Goal: Navigation & Orientation: Find specific page/section

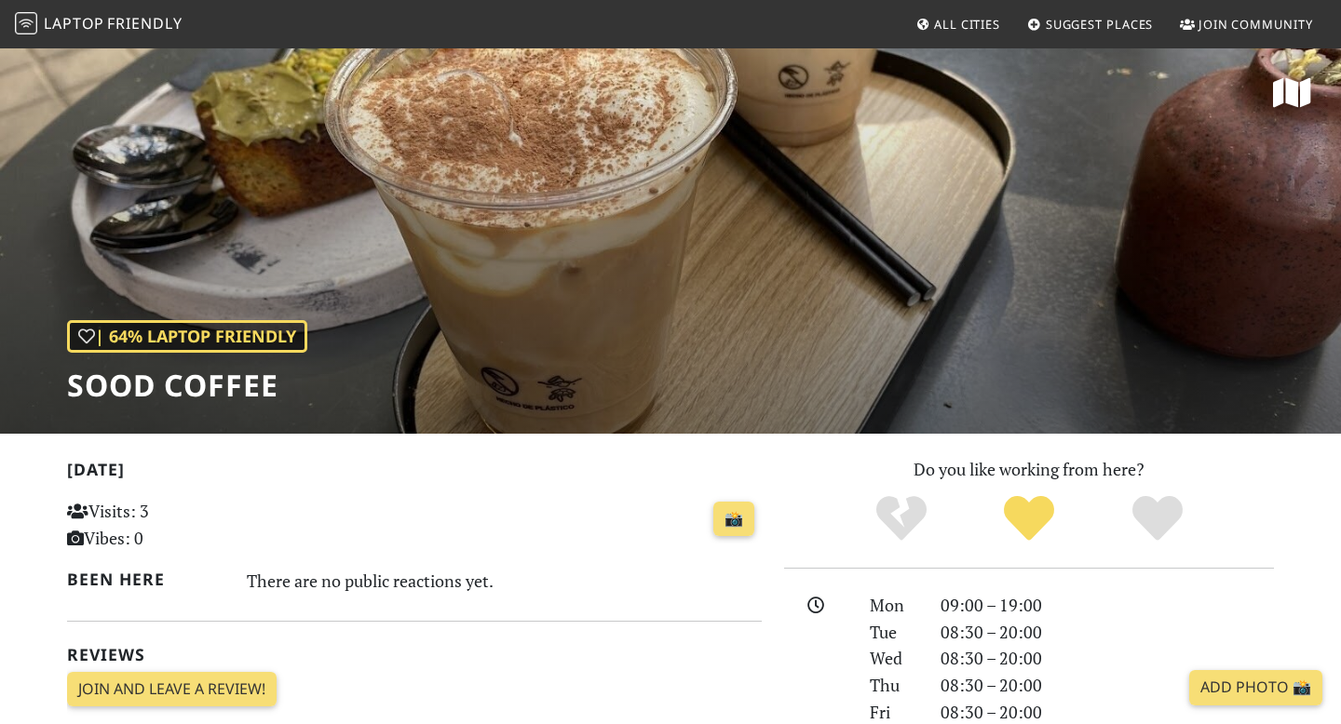
click at [921, 24] on icon at bounding box center [922, 26] width 15 height 12
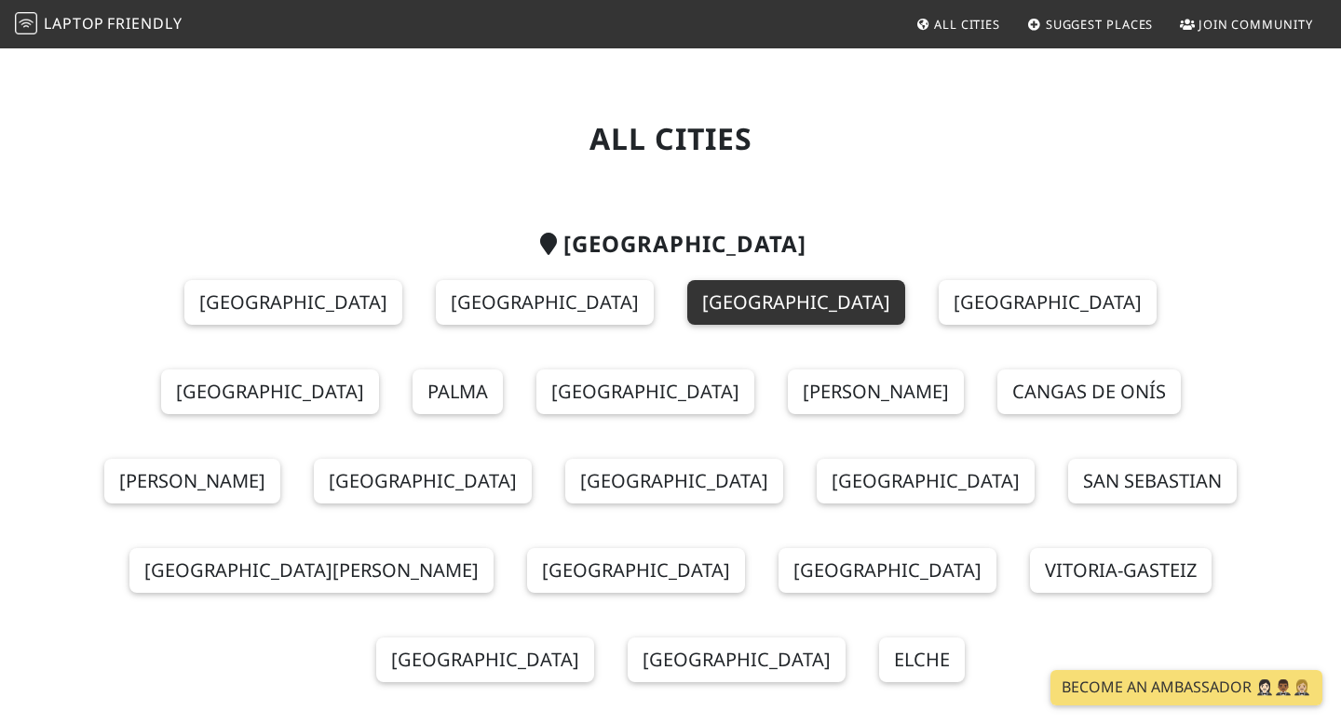
click at [687, 305] on link "[GEOGRAPHIC_DATA]" at bounding box center [796, 302] width 218 height 45
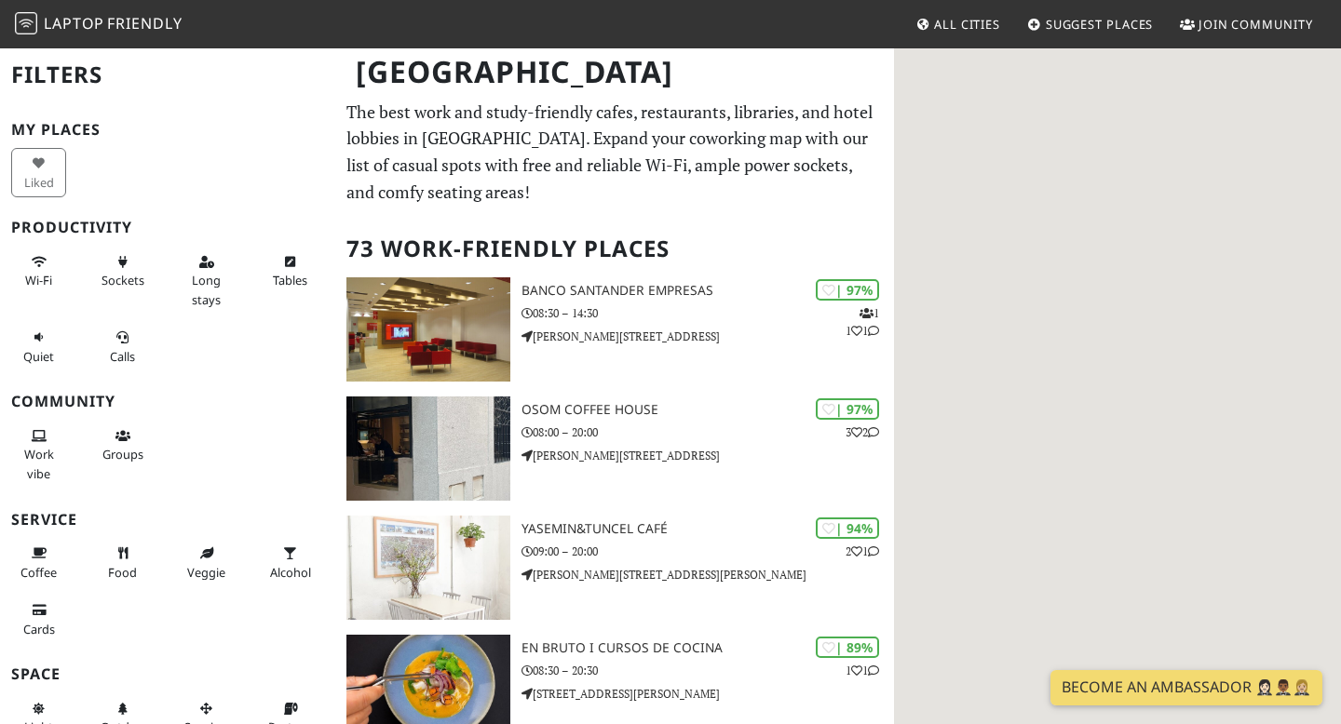
scroll to position [89, 0]
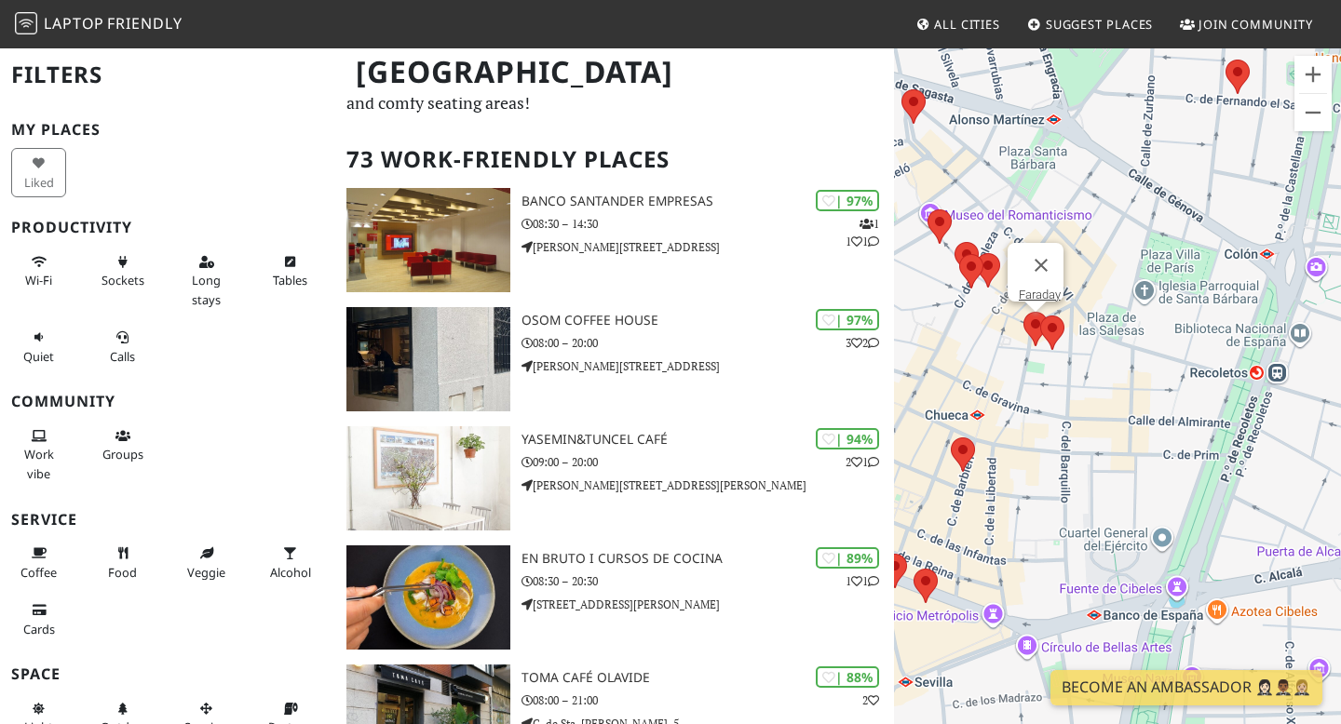
click at [1023, 312] on area at bounding box center [1023, 312] width 0 height 0
click at [1032, 288] on link "Faraday" at bounding box center [1039, 295] width 42 height 14
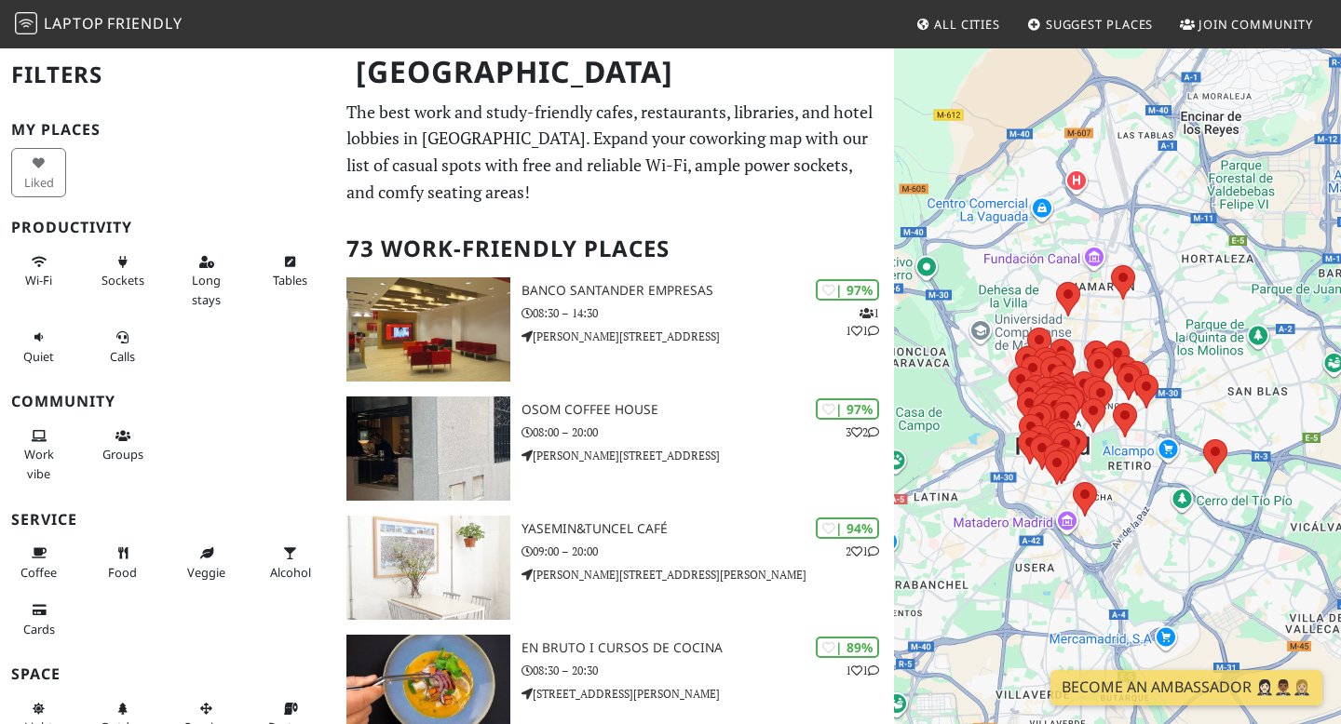
scroll to position [89, 0]
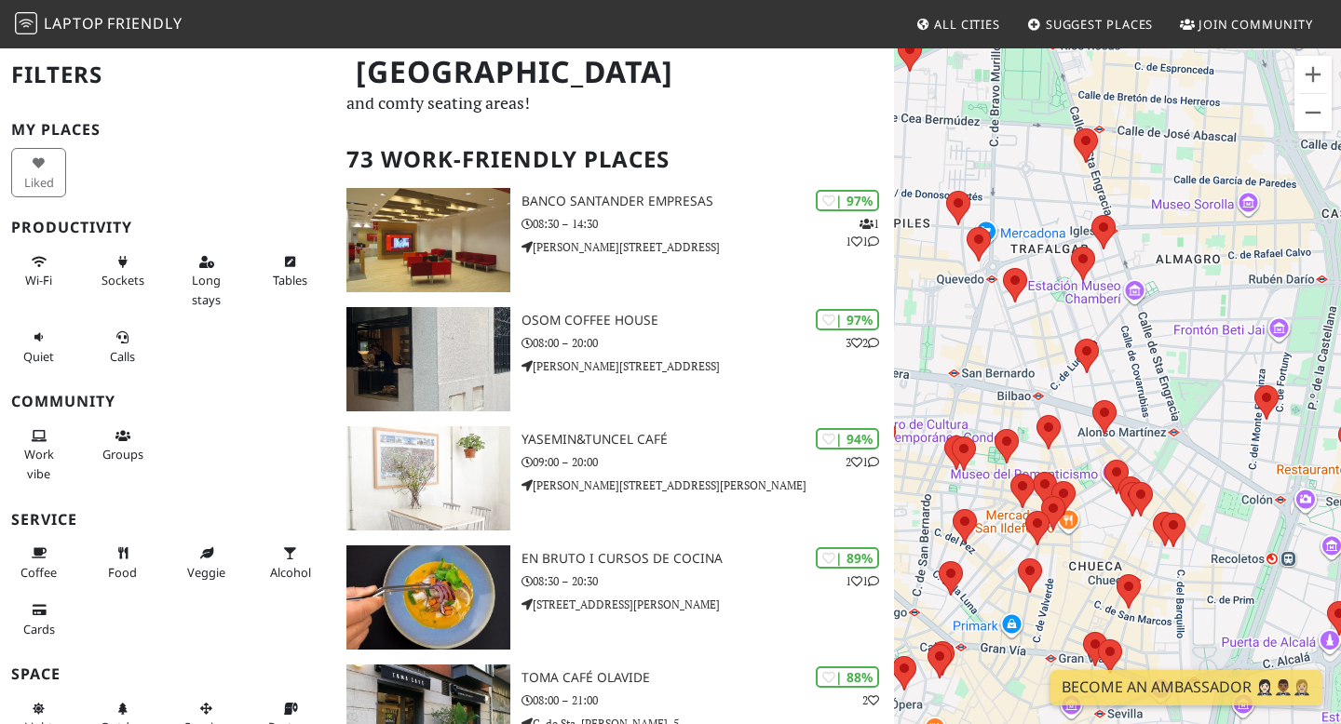
drag, startPoint x: 1016, startPoint y: 445, endPoint x: 1133, endPoint y: 360, distance: 144.7
click at [1133, 360] on div at bounding box center [1117, 409] width 447 height 724
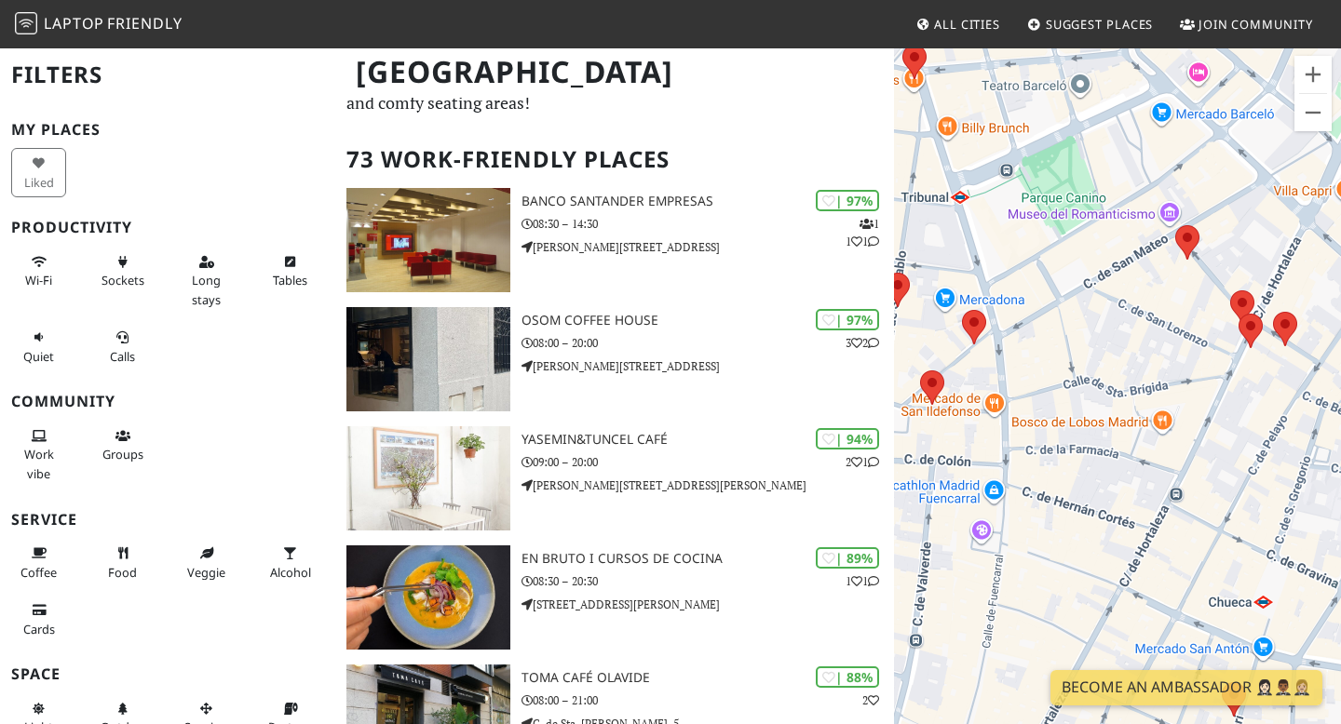
drag, startPoint x: 1222, startPoint y: 481, endPoint x: 1053, endPoint y: 378, distance: 198.5
click at [1053, 378] on div at bounding box center [1117, 409] width 447 height 724
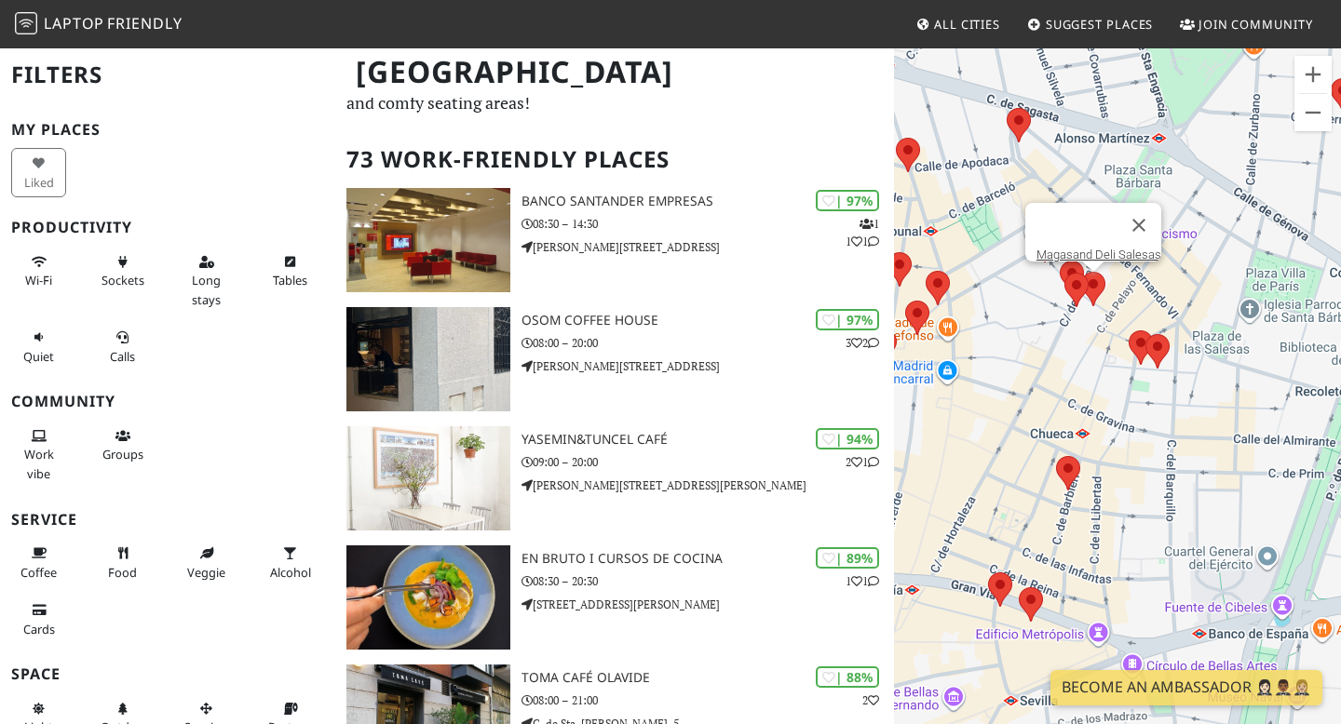
click at [1081, 272] on area at bounding box center [1081, 272] width 0 height 0
click at [1064, 273] on area at bounding box center [1064, 273] width 0 height 0
click at [1131, 226] on button "Close" at bounding box center [1125, 226] width 45 height 45
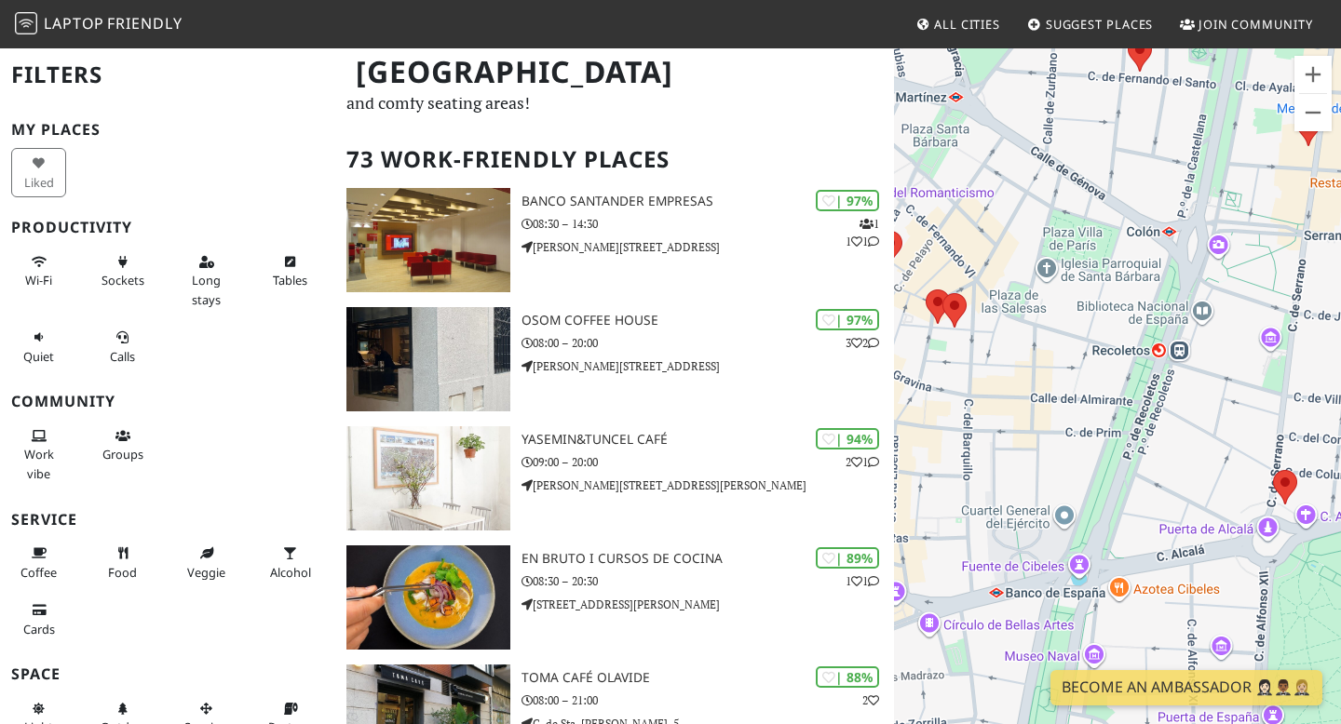
drag, startPoint x: 1180, startPoint y: 288, endPoint x: 982, endPoint y: 242, distance: 203.5
click at [982, 242] on div at bounding box center [1117, 409] width 447 height 724
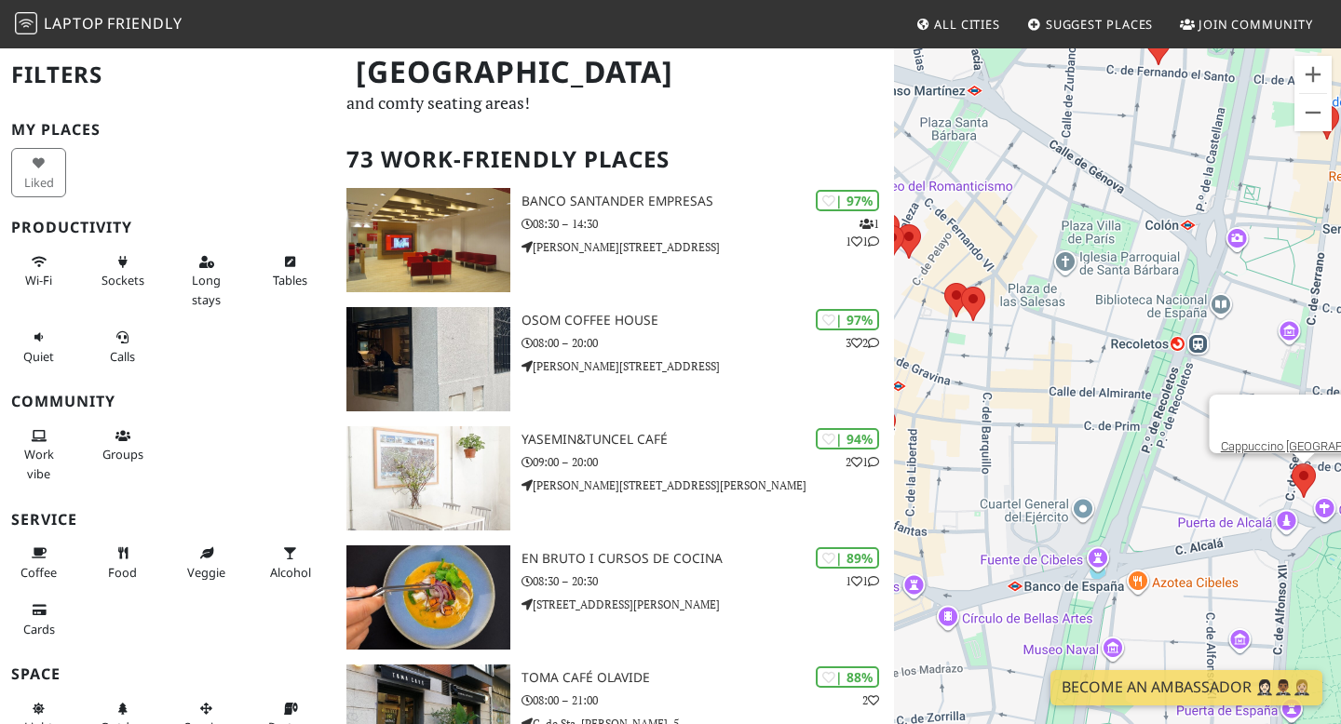
click at [1300, 478] on div "Cappuccino [GEOGRAPHIC_DATA]" at bounding box center [1117, 409] width 447 height 724
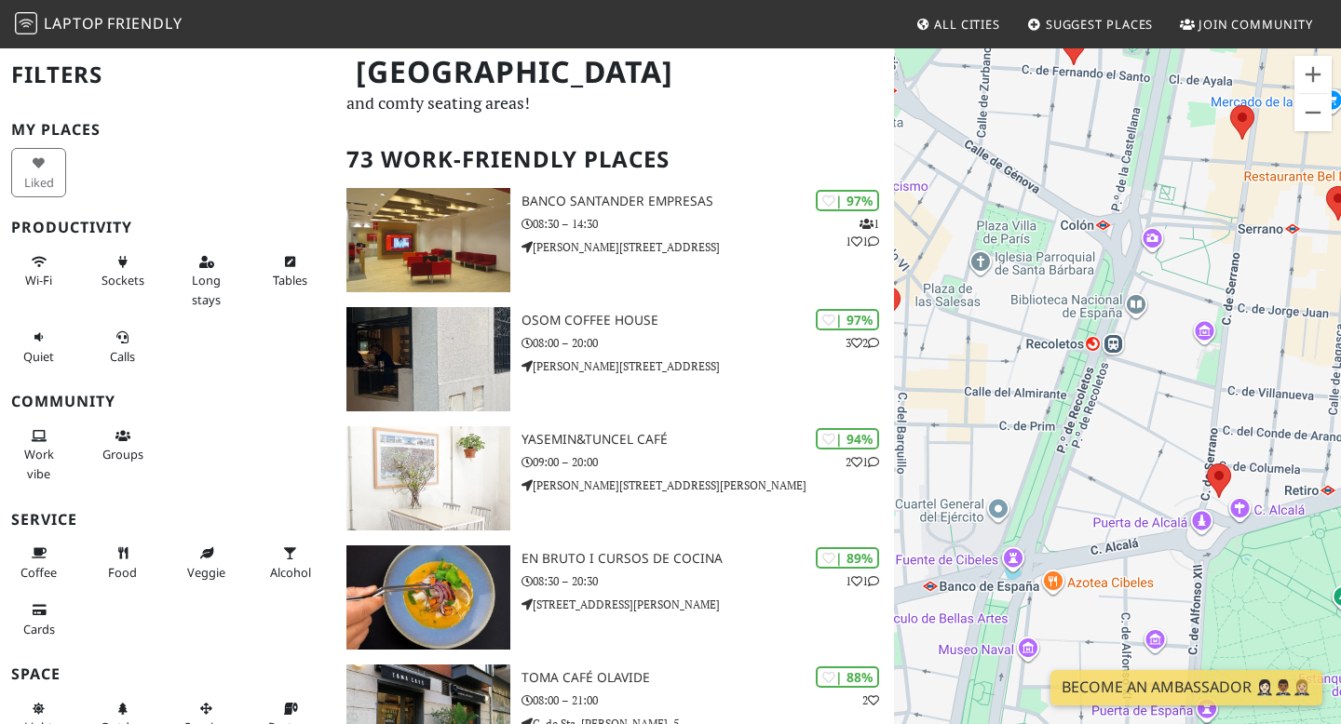
click at [1223, 490] on img at bounding box center [1219, 481] width 24 height 34
click at [1207, 464] on area at bounding box center [1207, 464] width 0 height 0
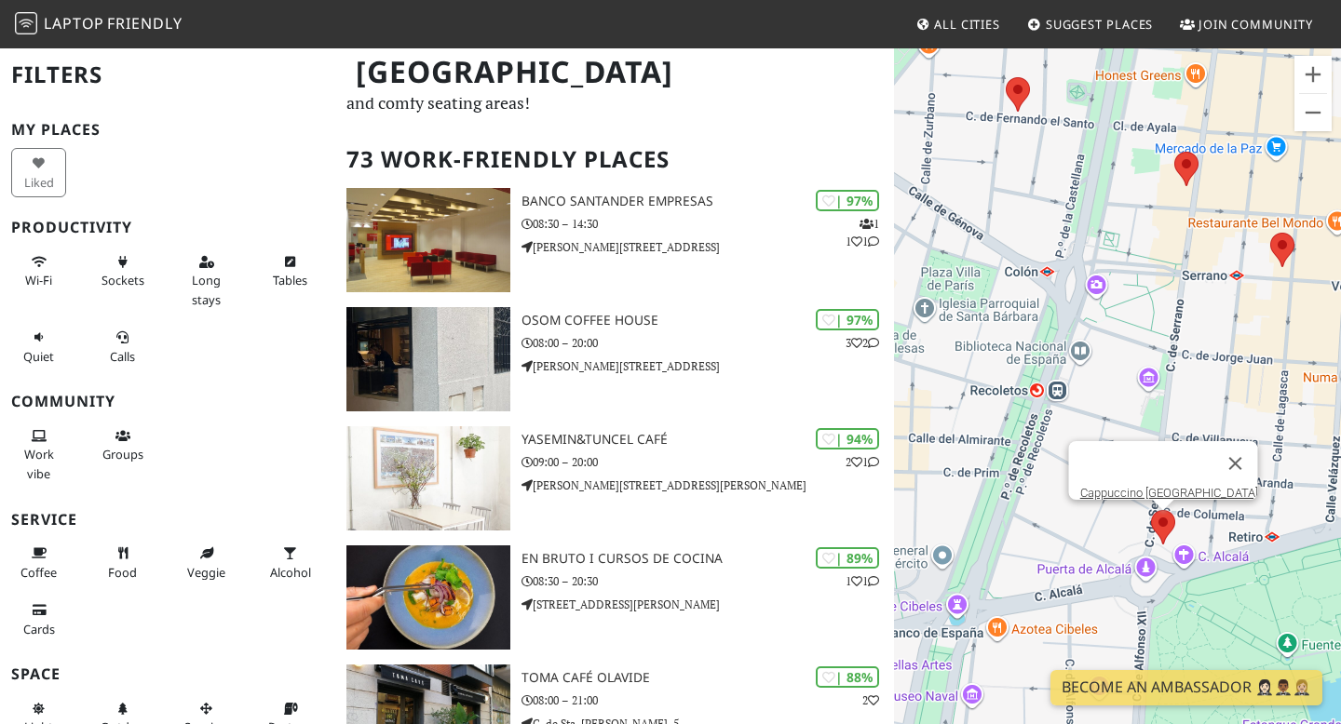
drag, startPoint x: 1264, startPoint y: 288, endPoint x: 1173, endPoint y: 364, distance: 119.0
click at [1173, 364] on div "Cappuccino [GEOGRAPHIC_DATA]" at bounding box center [1117, 409] width 447 height 724
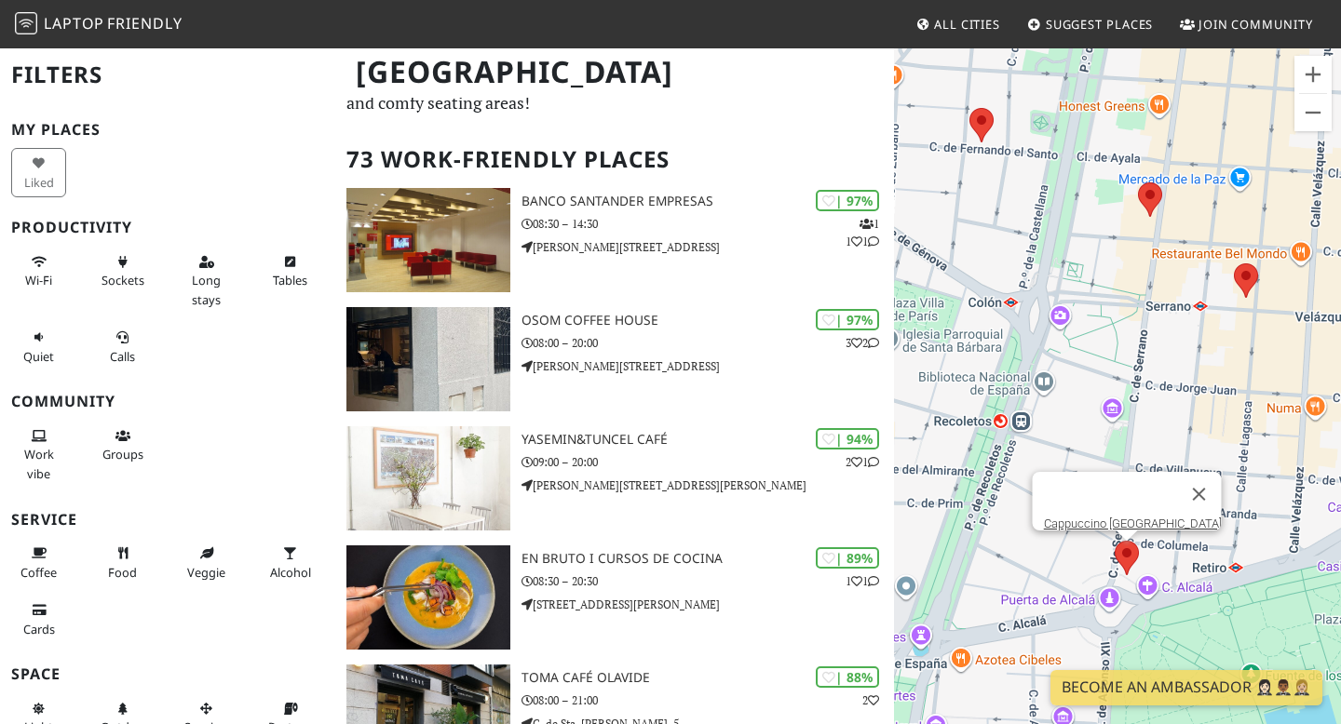
click at [1152, 223] on div "Cappuccino [GEOGRAPHIC_DATA]" at bounding box center [1117, 409] width 447 height 724
click at [1138, 182] on area at bounding box center [1138, 182] width 0 height 0
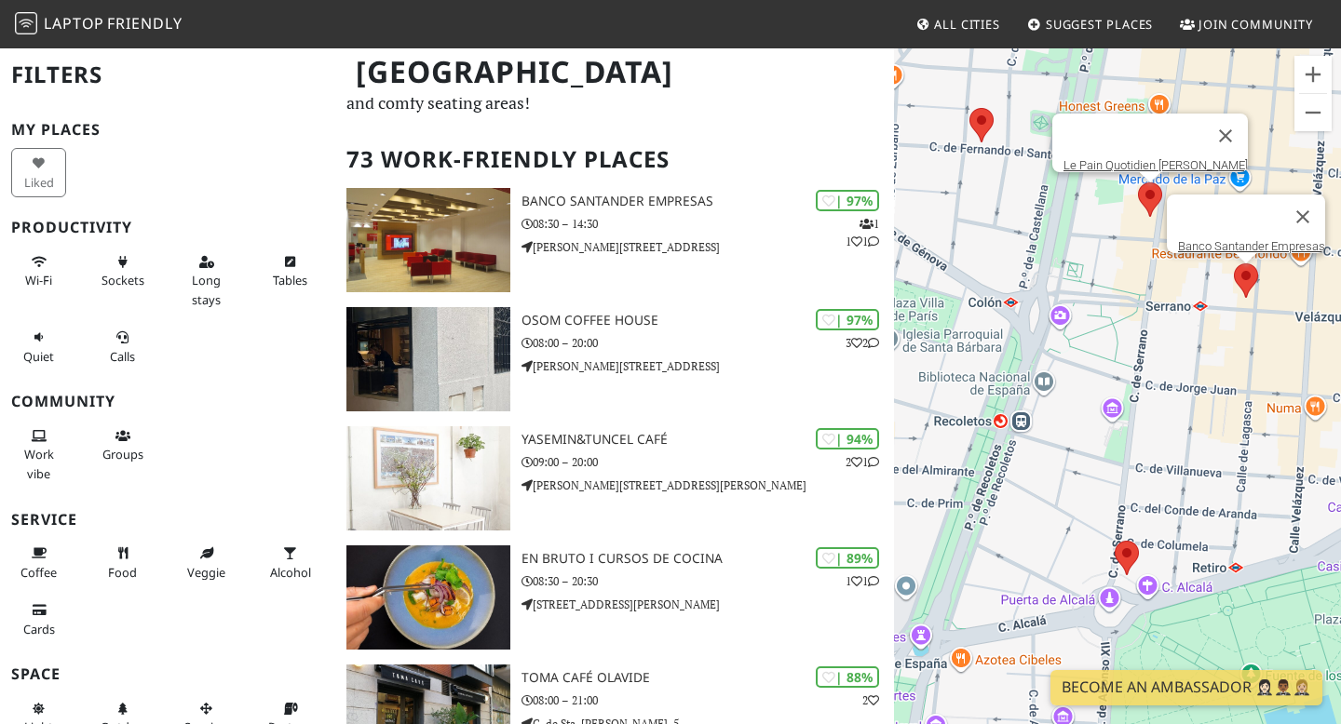
click at [1243, 282] on div "Le Pain Quotidien Serrano Banco Santander Empresas" at bounding box center [1117, 409] width 447 height 724
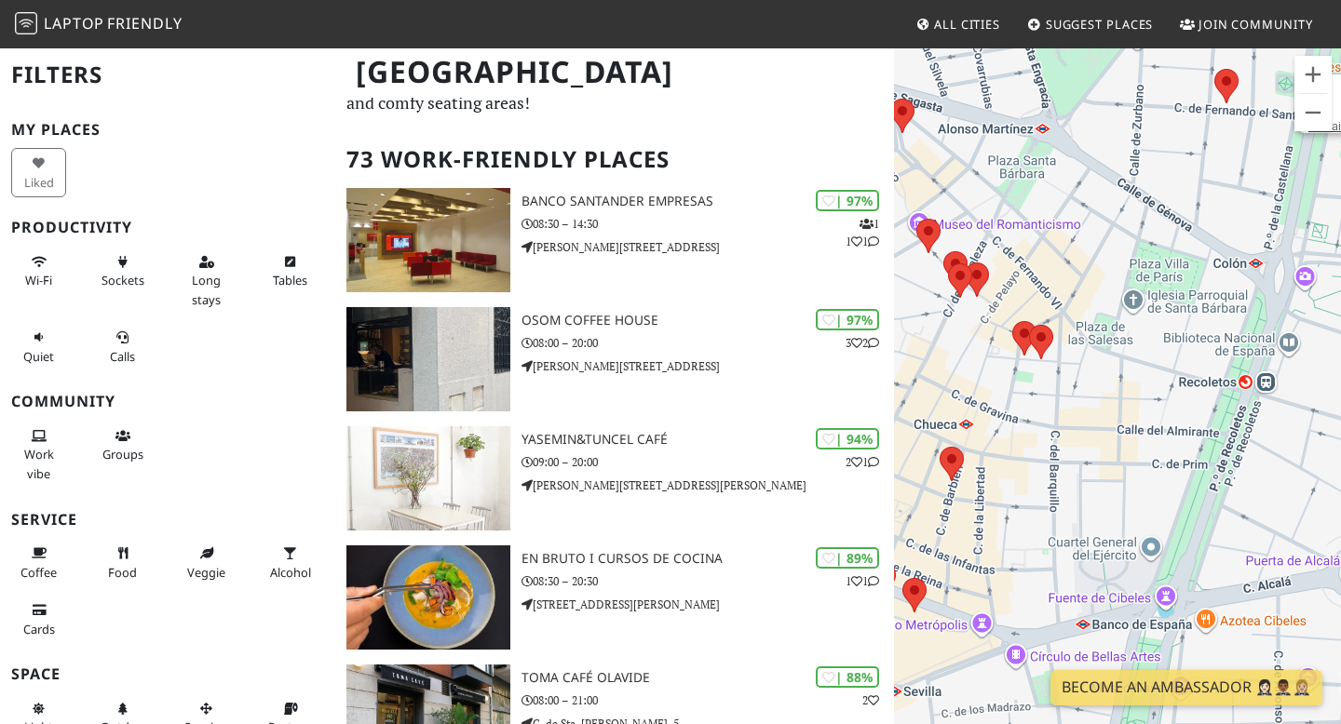
drag, startPoint x: 1040, startPoint y: 346, endPoint x: 1339, endPoint y: 306, distance: 301.5
click at [1340, 306] on div "Le Pain Quotidien [PERSON_NAME]" at bounding box center [1117, 409] width 447 height 724
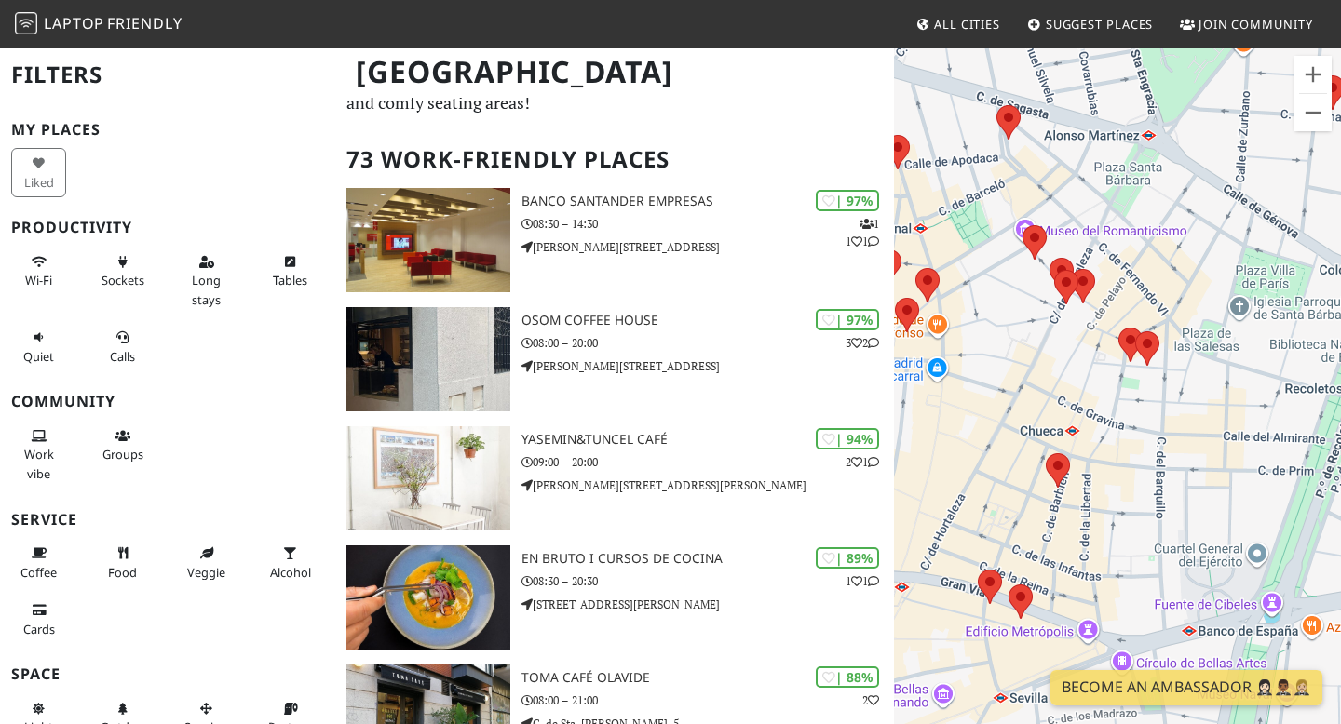
drag, startPoint x: 1032, startPoint y: 390, endPoint x: 1201, endPoint y: 429, distance: 173.0
click at [1201, 429] on div "Le Pain Quotidien [PERSON_NAME]" at bounding box center [1117, 409] width 447 height 724
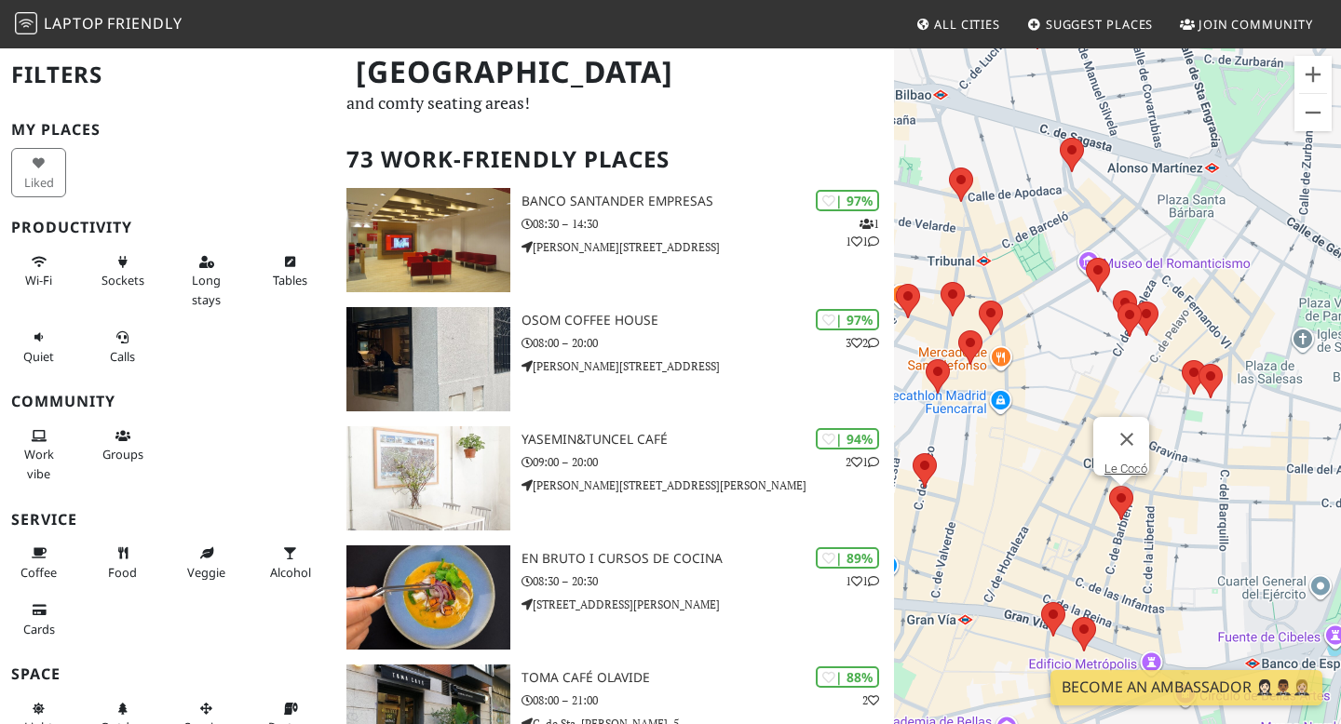
click at [1109, 486] on area at bounding box center [1109, 486] width 0 height 0
click at [1120, 462] on link "Le Cocó" at bounding box center [1125, 469] width 43 height 14
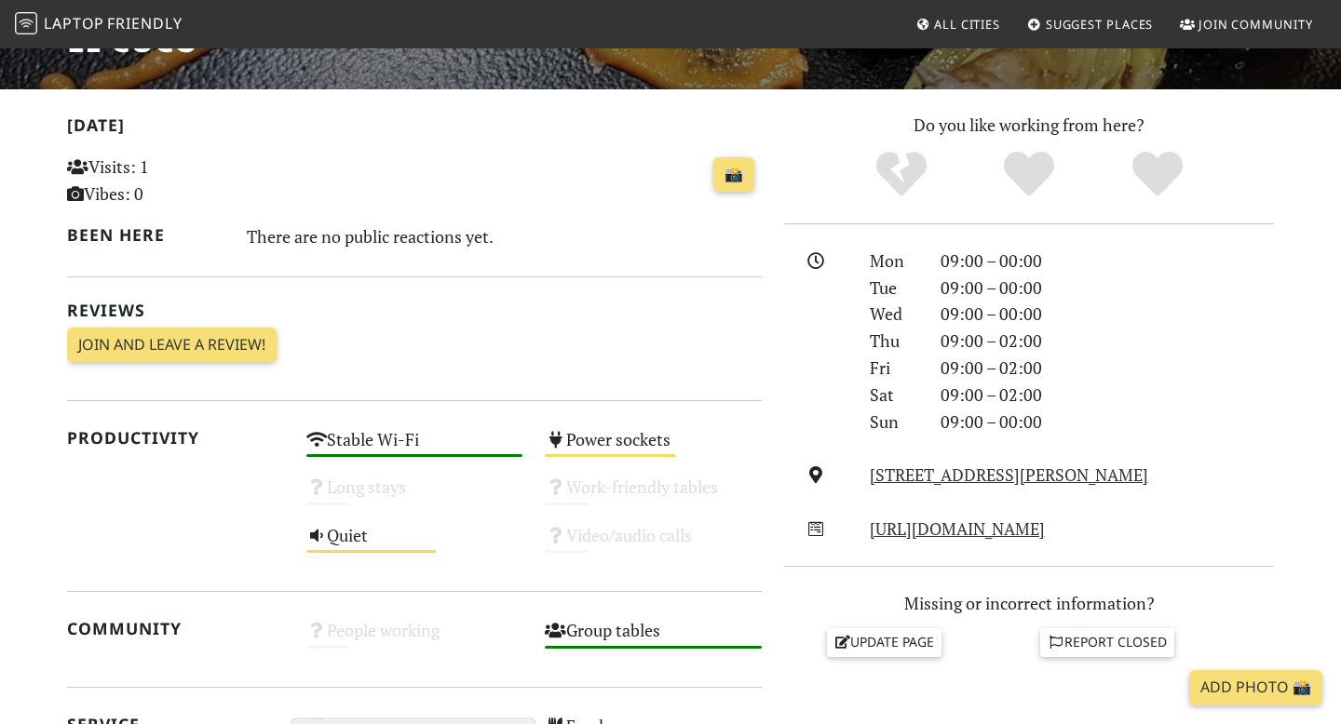
scroll to position [655, 0]
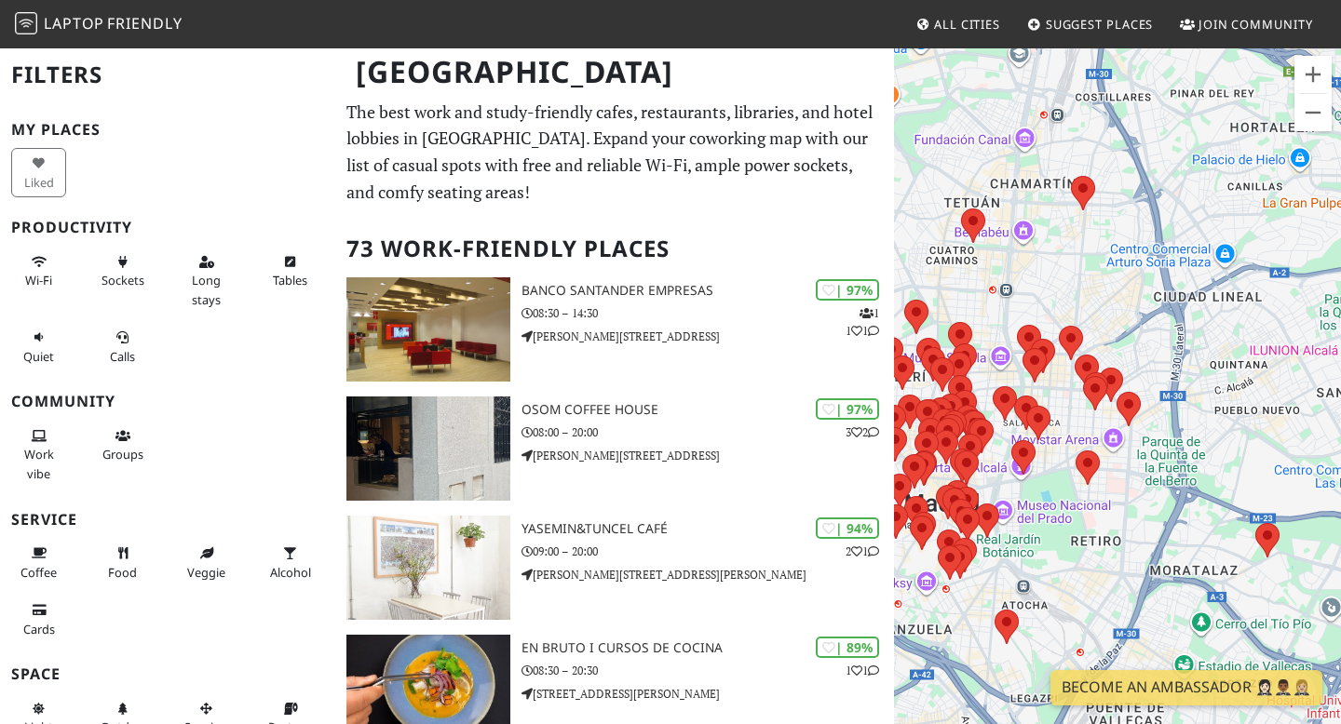
drag, startPoint x: 1059, startPoint y: 399, endPoint x: 1236, endPoint y: 420, distance: 178.1
click at [1236, 420] on div at bounding box center [1117, 409] width 447 height 724
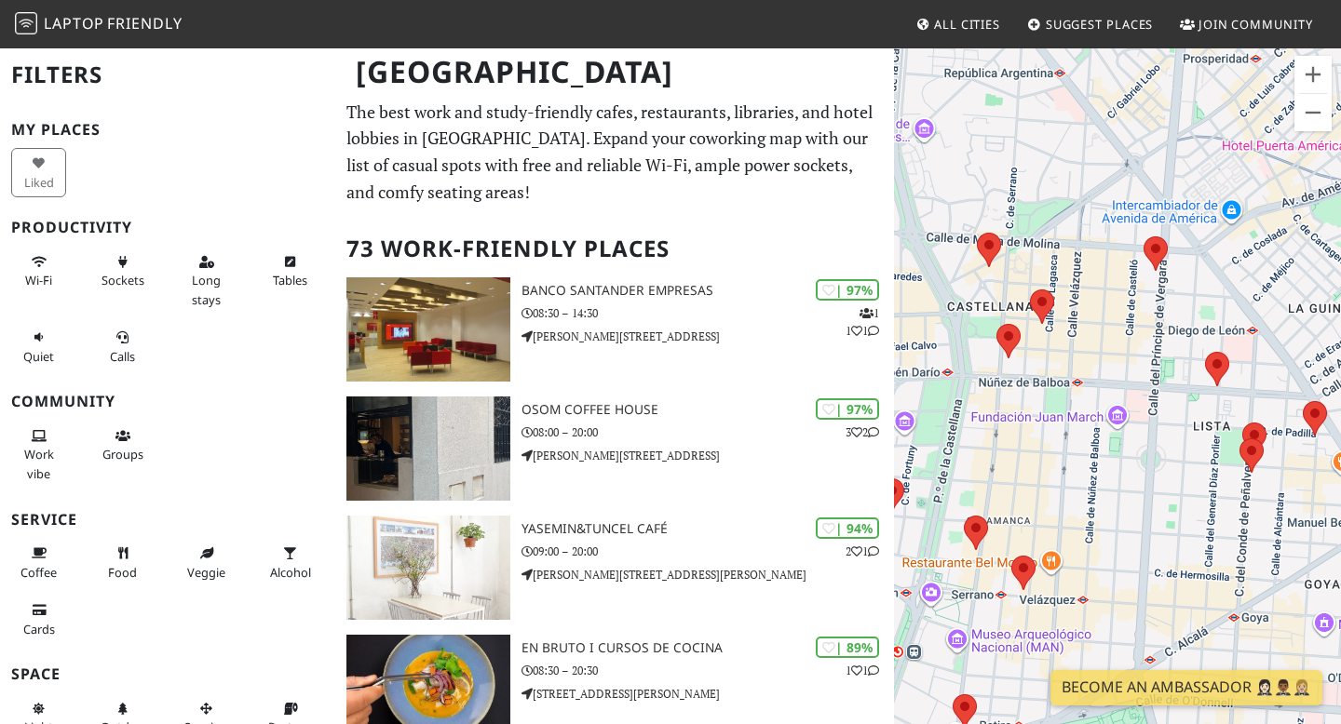
drag, startPoint x: 1242, startPoint y: 417, endPoint x: 907, endPoint y: 417, distance: 335.2
click at [907, 417] on div at bounding box center [1117, 409] width 447 height 724
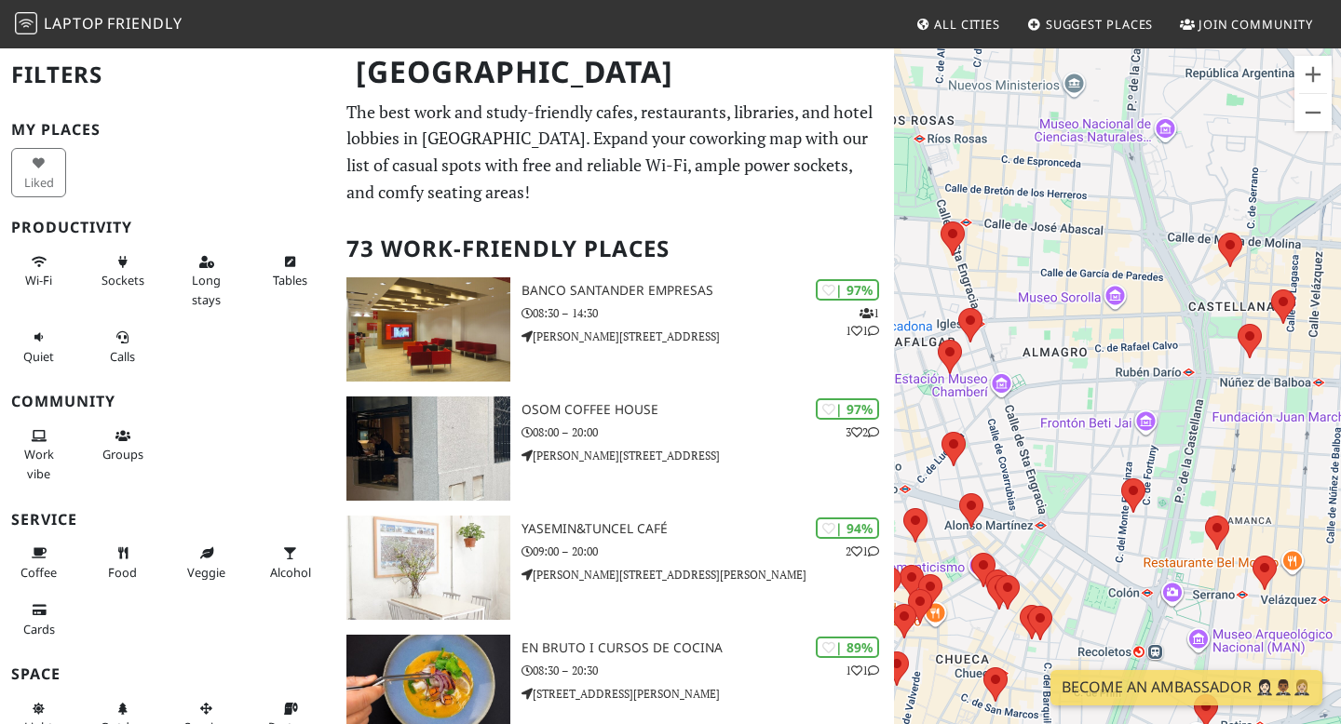
drag, startPoint x: 942, startPoint y: 330, endPoint x: 1207, endPoint y: 330, distance: 265.3
click at [1207, 330] on div at bounding box center [1117, 409] width 447 height 724
